Goal: Task Accomplishment & Management: Use online tool/utility

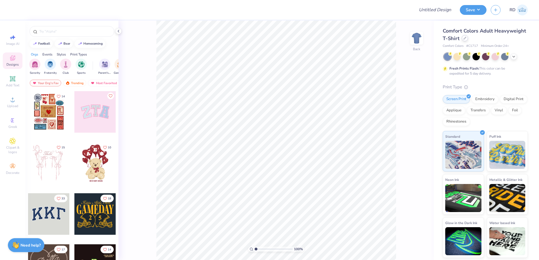
click at [321, 39] on icon at bounding box center [465, 38] width 3 height 3
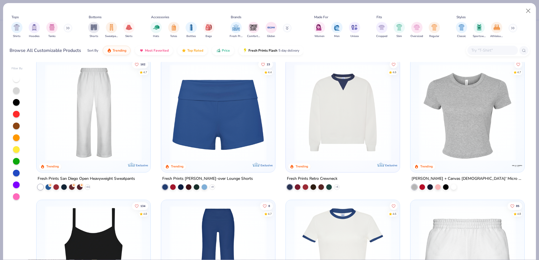
scroll to position [445, 0]
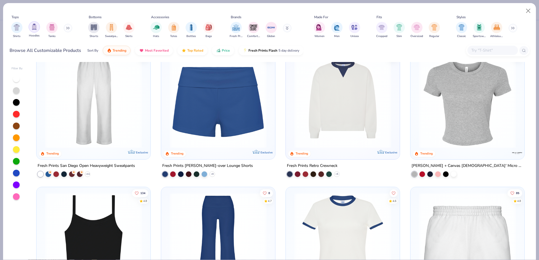
click at [35, 30] on img "filter for Hoodies" at bounding box center [34, 27] width 6 height 6
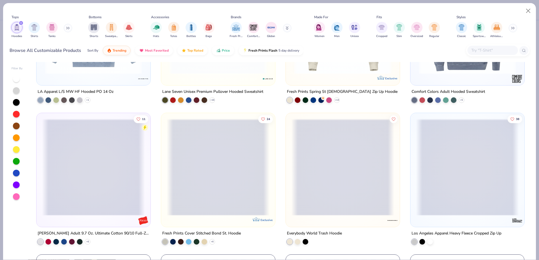
scroll to position [371, 0]
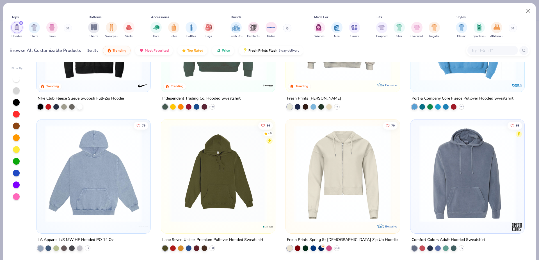
click at [321, 155] on img at bounding box center [467, 173] width 103 height 97
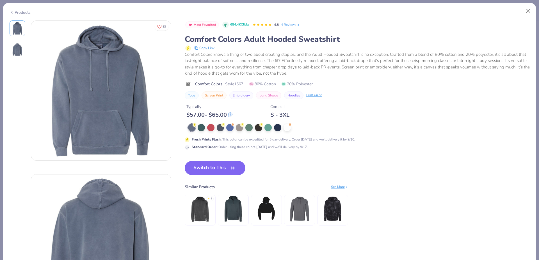
click at [209, 171] on button "Switch to This" at bounding box center [215, 168] width 61 height 14
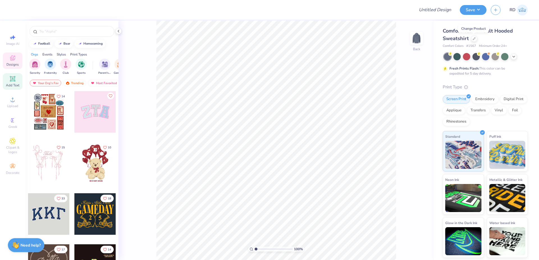
click at [14, 81] on icon at bounding box center [12, 78] width 5 height 5
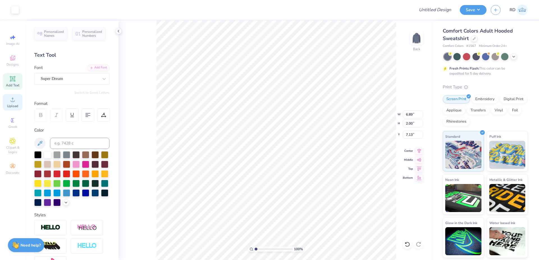
click at [10, 104] on span "Upload" at bounding box center [12, 106] width 11 height 4
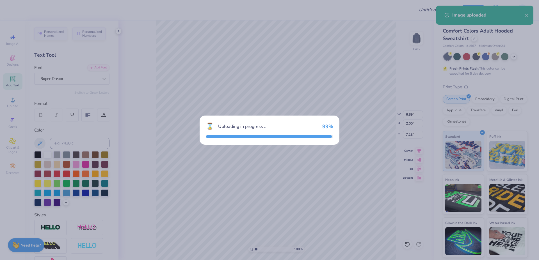
type input "15.00"
type input "10.46"
type input "2.90"
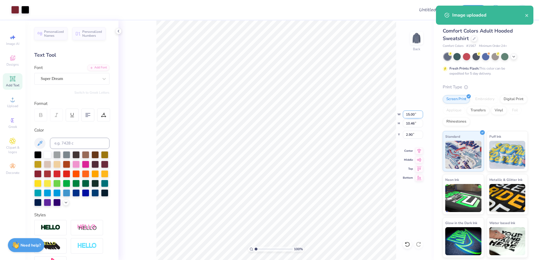
click at [321, 112] on input "15.00" at bounding box center [413, 115] width 20 height 8
type input "12.00"
type input "8.37"
click at [321, 137] on input "3.94" at bounding box center [413, 135] width 20 height 8
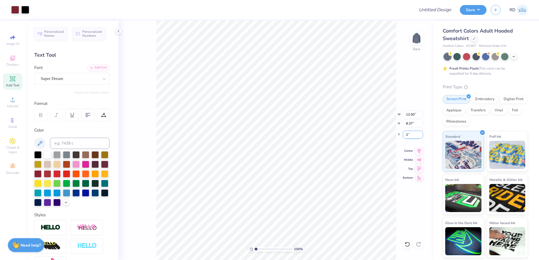
type input "2.00"
click at [286, 254] on li "Send to Back" at bounding box center [293, 253] width 44 height 11
type input "6.89"
type input "2.00"
type input "10.73"
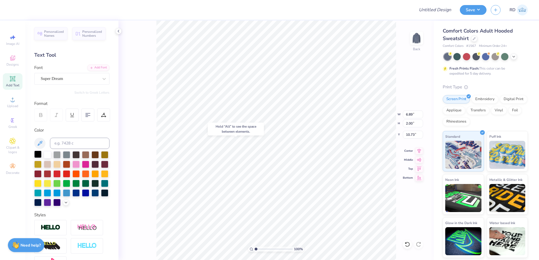
click at [36, 158] on div at bounding box center [37, 154] width 7 height 7
click at [97, 70] on div "Add Font" at bounding box center [98, 67] width 22 height 6
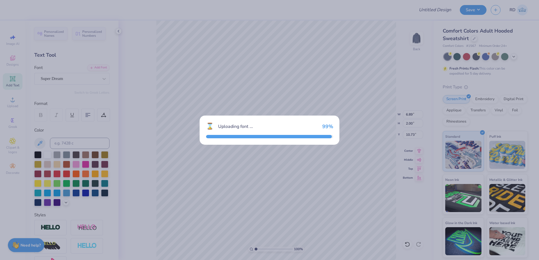
type input "5.44"
type input "2.18"
type input "10.63"
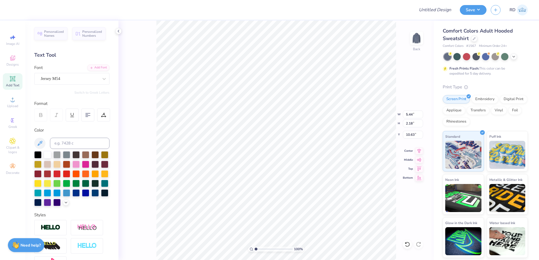
type textarea "HOOPS CHALLENGE"
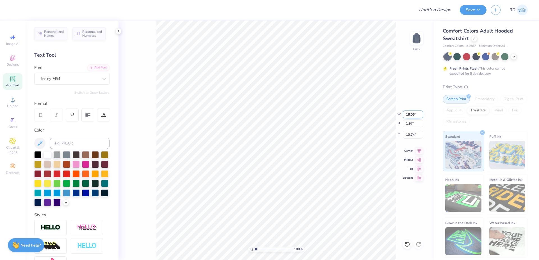
click at [321, 113] on input "18.06" at bounding box center [413, 115] width 20 height 8
paste input "7.4"
type input "7.46"
type input "0.81"
type input "11.32"
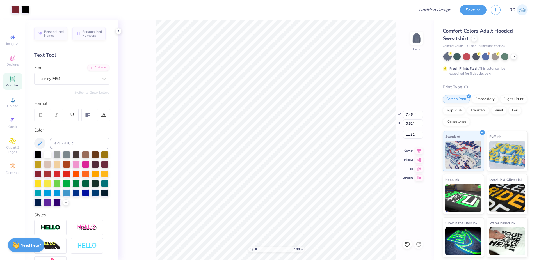
type input "12.00"
type input "8.37"
type input "2.00"
click at [321, 117] on input "12.00" at bounding box center [413, 115] width 20 height 8
type input "10.00"
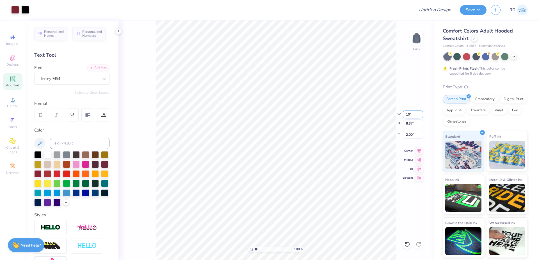
type input "6.97"
type input "2.70"
click at [261, 249] on input "range" at bounding box center [274, 249] width 38 height 5
type input "2.38"
type input "7.46"
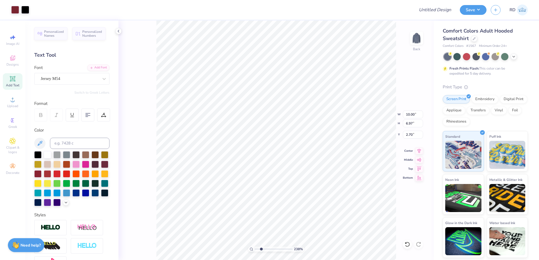
type input "0.81"
click at [321, 150] on icon at bounding box center [419, 150] width 8 height 7
click at [306, 153] on li "Duplicate" at bounding box center [314, 154] width 44 height 11
type input "11.25"
type textarea "WITH DAD"
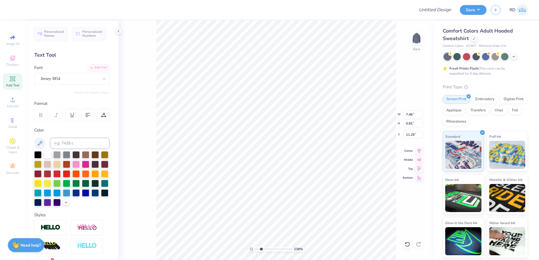
scroll to position [0, 2]
type input "11.36"
click at [321, 149] on icon at bounding box center [419, 150] width 8 height 7
click at [321, 156] on li "Duplicate" at bounding box center [327, 154] width 44 height 11
type input "12.92"
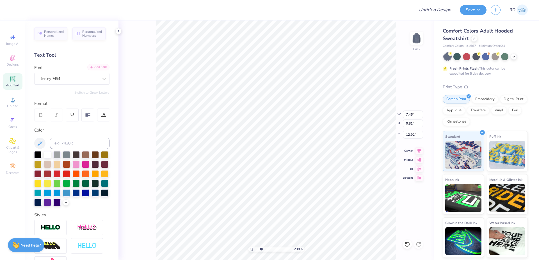
click at [88, 65] on div "Add Font" at bounding box center [98, 67] width 22 height 6
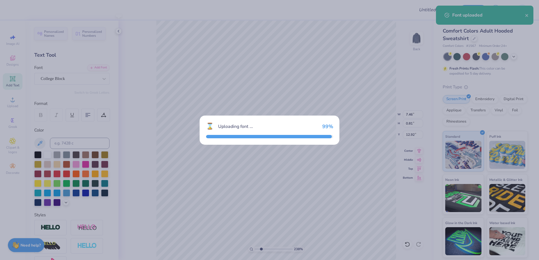
type input "8.17"
type input "0.83"
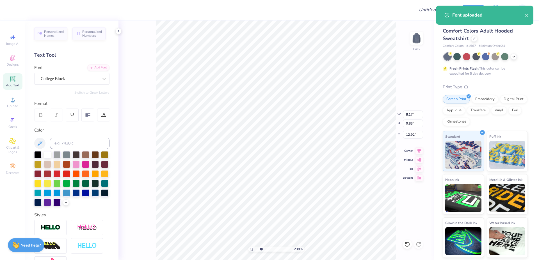
type textarea "'25"
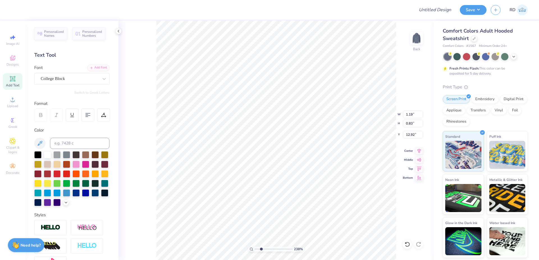
type input "10.00"
type input "6.97"
type input "2.70"
type input "1.19"
type input "0.83"
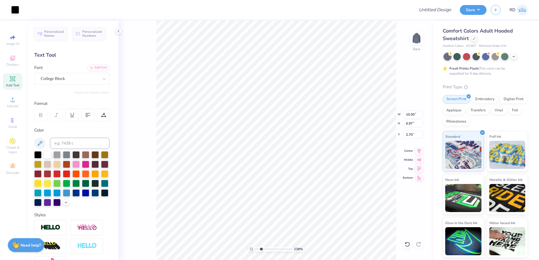
type input "12.92"
click at [89, 142] on input at bounding box center [80, 143] width 60 height 11
type input "188"
click at [321, 114] on input "1.19" at bounding box center [413, 115] width 20 height 8
paste input "827"
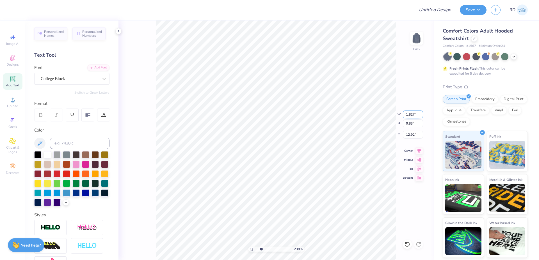
type input "1.83"
type input "1.27"
type input "8.40"
click at [274, 248] on input "range" at bounding box center [274, 249] width 38 height 5
type input "5.8"
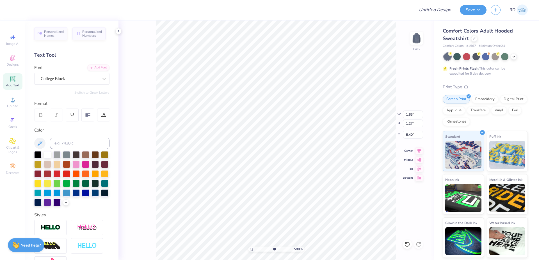
type input "1.64"
type input "1.14"
type input "8.53"
drag, startPoint x: 266, startPoint y: 250, endPoint x: 257, endPoint y: 251, distance: 9.0
click at [257, 251] on input "range" at bounding box center [274, 249] width 38 height 5
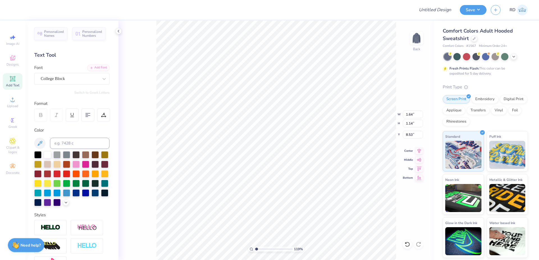
type input "1.19"
click at [321, 147] on icon at bounding box center [419, 150] width 8 height 7
type input "7.46"
type input "0.81"
type input "10.25"
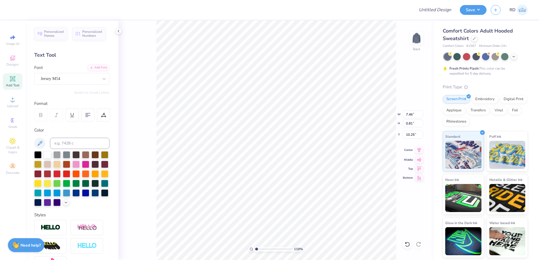
click at [321, 152] on icon at bounding box center [419, 150] width 8 height 7
click at [321, 153] on icon at bounding box center [419, 150] width 8 height 7
click at [321, 113] on input "10.00" at bounding box center [413, 115] width 20 height 8
type input "12.00"
type input "11.37"
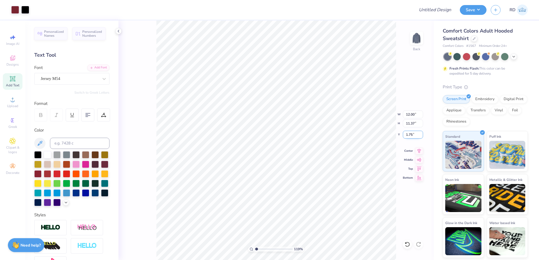
click at [321, 133] on input "1.75" at bounding box center [413, 135] width 20 height 8
click at [321, 149] on icon at bounding box center [419, 150] width 8 height 7
type input "2.11"
click at [321, 149] on icon at bounding box center [419, 150] width 8 height 7
click at [10, 101] on icon at bounding box center [12, 99] width 7 height 7
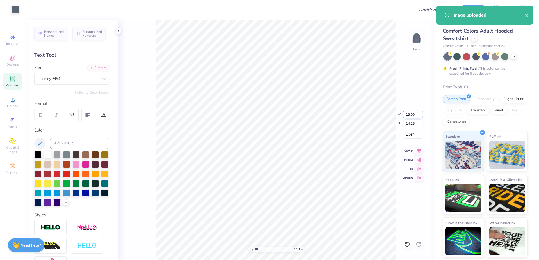
click at [321, 117] on input "15.00" at bounding box center [413, 115] width 20 height 8
type input "12.00"
type input "11.32"
click at [321, 137] on input "2.47" at bounding box center [413, 135] width 20 height 8
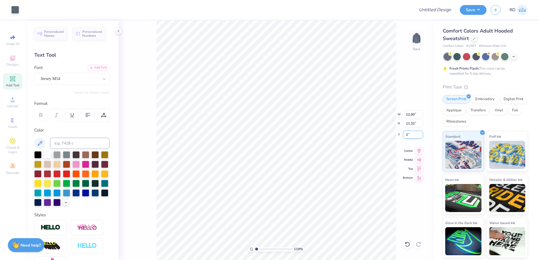
type input "2.00"
click at [321, 149] on icon at bounding box center [419, 150] width 8 height 7
type input "3.73"
type input "6.11"
type input "5.76"
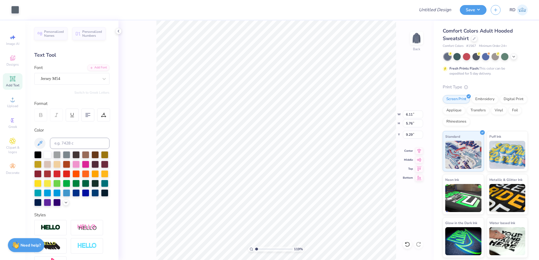
type input "9.27"
click at [321, 150] on icon at bounding box center [419, 150] width 8 height 7
type input "6.11"
type input "5.76"
type input "9.27"
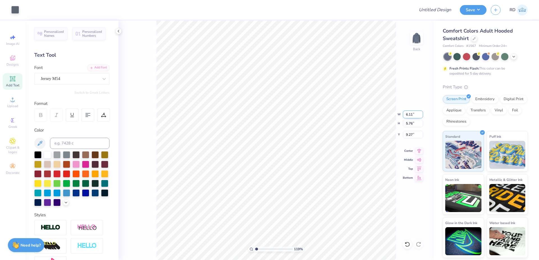
click at [321, 114] on input "6.11" at bounding box center [413, 115] width 20 height 8
type input "12.00"
type input "11.32"
click at [321, 135] on input "4.43" at bounding box center [413, 135] width 20 height 8
type input "2.00"
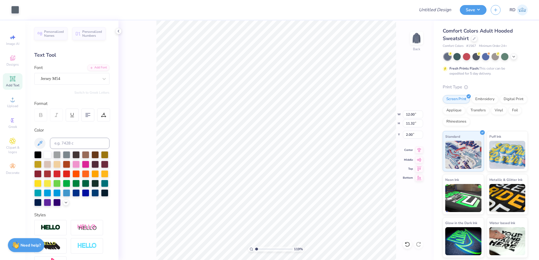
click at [321, 149] on icon at bounding box center [420, 150] width 4 height 5
type input "3.45"
type input "8.37"
click at [321, 135] on input "2.11" at bounding box center [413, 135] width 20 height 8
type input "2"
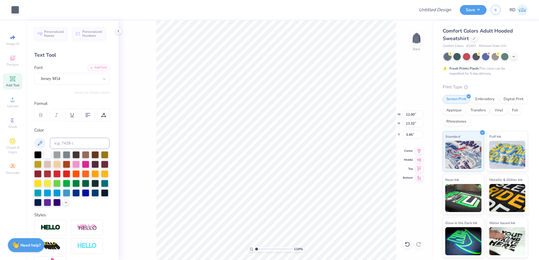
type input "3.00"
type input "3.66"
type input "3.45"
type input "10.87"
click at [321, 136] on input "2.11" at bounding box center [413, 135] width 20 height 8
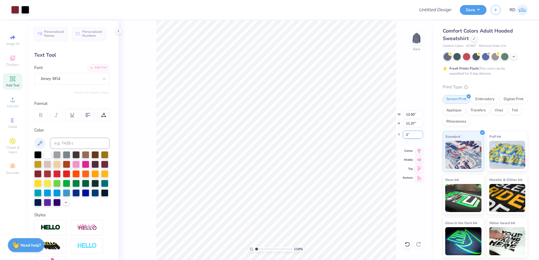
type input "2.00"
click at [321, 148] on icon at bounding box center [419, 150] width 8 height 7
type input "3.66"
type input "3.45"
type input "10.87"
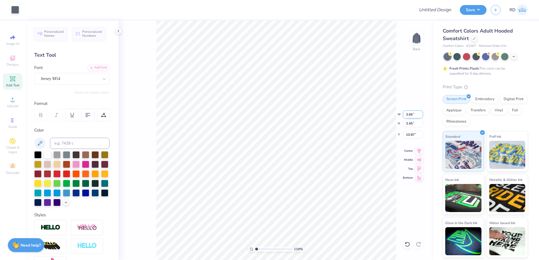
drag, startPoint x: 384, startPoint y: 117, endPoint x: 360, endPoint y: 118, distance: 23.9
click at [321, 118] on input "3.66" at bounding box center [413, 115] width 20 height 8
type input "12.00"
type input "11.32"
click at [321, 133] on input "4.43" at bounding box center [413, 135] width 20 height 8
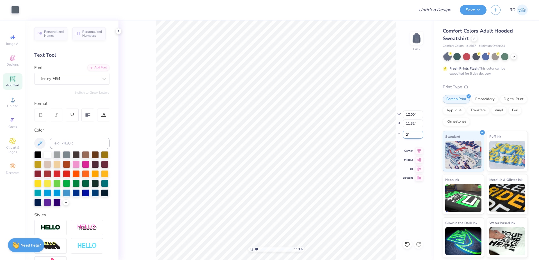
type input "2.00"
click at [321, 152] on icon at bounding box center [419, 150] width 8 height 7
drag, startPoint x: 258, startPoint y: 247, endPoint x: 241, endPoint y: 252, distance: 17.4
type input "1"
click at [255, 252] on input "range" at bounding box center [274, 249] width 38 height 5
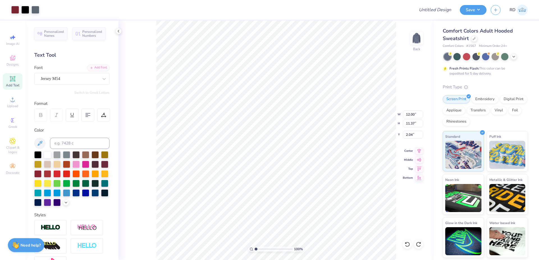
type input "2.00"
click at [243, 250] on div "100 %" at bounding box center [276, 141] width 240 height 240
click at [321, 8] on input "Design Title" at bounding box center [428, 9] width 55 height 11
paste input "FPS239938"
type input "FPS239938"
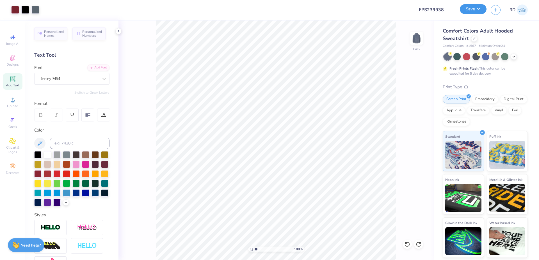
click at [321, 13] on button "Save" at bounding box center [473, 9] width 27 height 10
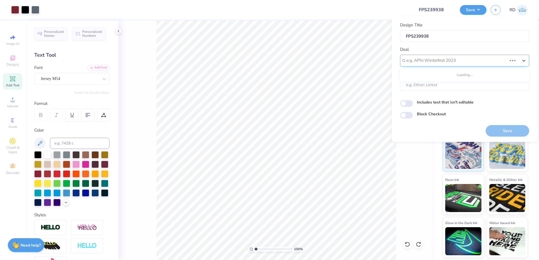
click at [321, 60] on div at bounding box center [457, 61] width 101 height 8
click at [321, 75] on div "Design Tool Gallery" at bounding box center [465, 75] width 125 height 9
type input "gallery"
type input "Design Tool Gallery User"
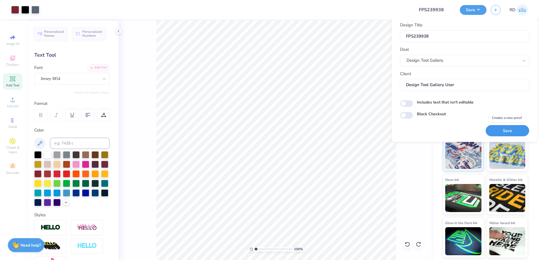
click at [321, 131] on button "Save" at bounding box center [508, 131] width 44 height 12
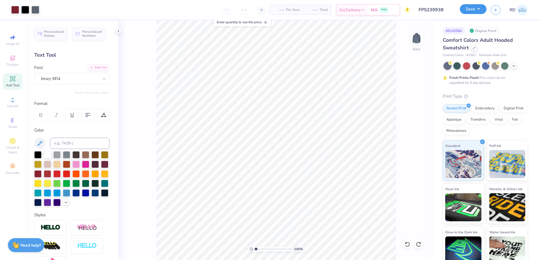
click at [321, 9] on button "Save" at bounding box center [473, 9] width 27 height 10
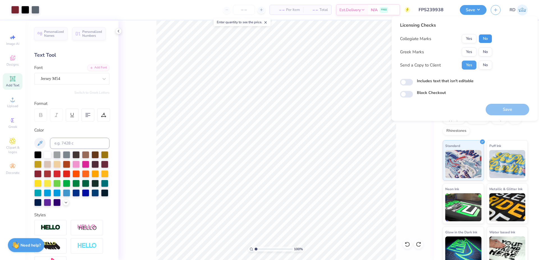
click at [321, 36] on button "No" at bounding box center [485, 38] width 13 height 9
click at [321, 51] on button "Yes" at bounding box center [469, 51] width 15 height 9
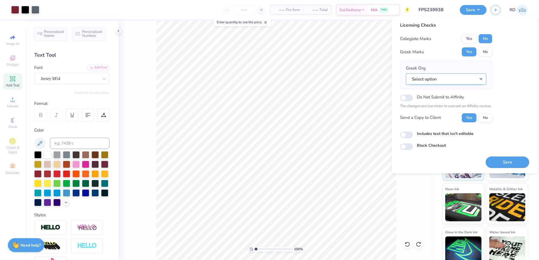
click at [321, 78] on button "Select option" at bounding box center [446, 80] width 80 height 12
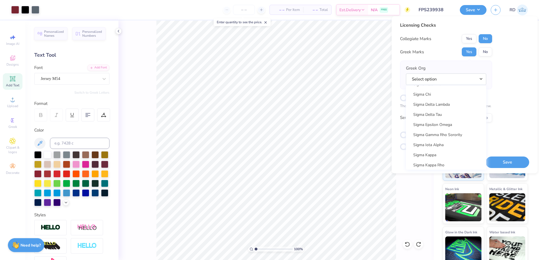
scroll to position [3612, 0]
click at [321, 97] on link "Sigma Chi" at bounding box center [446, 100] width 76 height 9
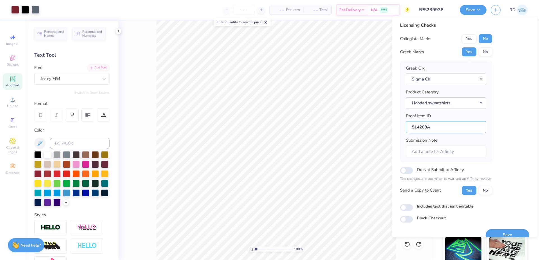
drag, startPoint x: 426, startPoint y: 127, endPoint x: 413, endPoint y: 127, distance: 13.2
click at [321, 127] on input "514208A" at bounding box center [446, 127] width 80 height 12
drag, startPoint x: 427, startPoint y: 127, endPoint x: 390, endPoint y: 125, distance: 36.8
click at [321, 125] on input "514208A" at bounding box center [446, 127] width 80 height 12
click at [321, 234] on button "Save" at bounding box center [508, 235] width 44 height 12
